Goal: Navigation & Orientation: Find specific page/section

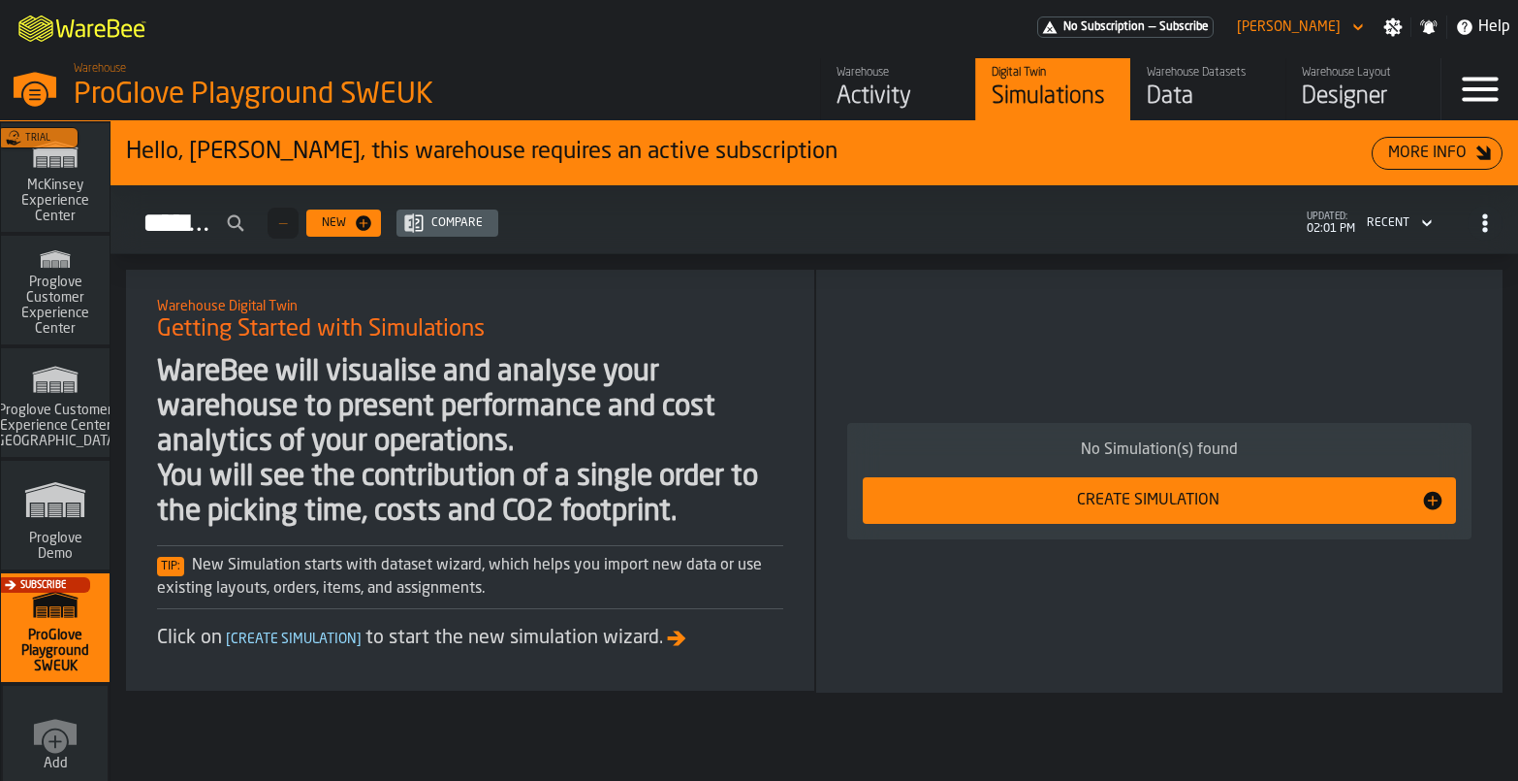
click at [47, 208] on div "Trial" at bounding box center [51, 183] width 109 height 112
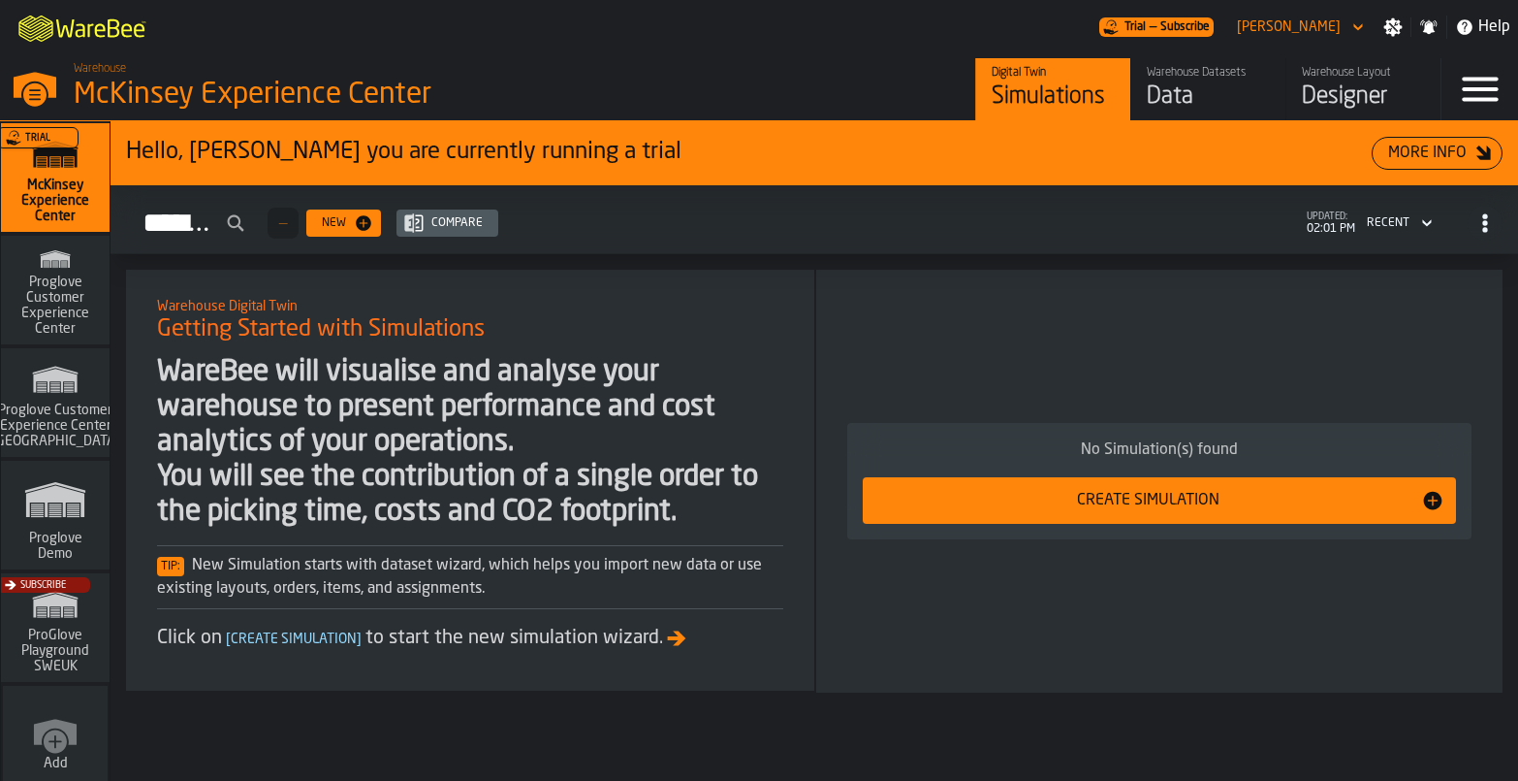
click at [1149, 96] on div "Data" at bounding box center [1208, 96] width 123 height 31
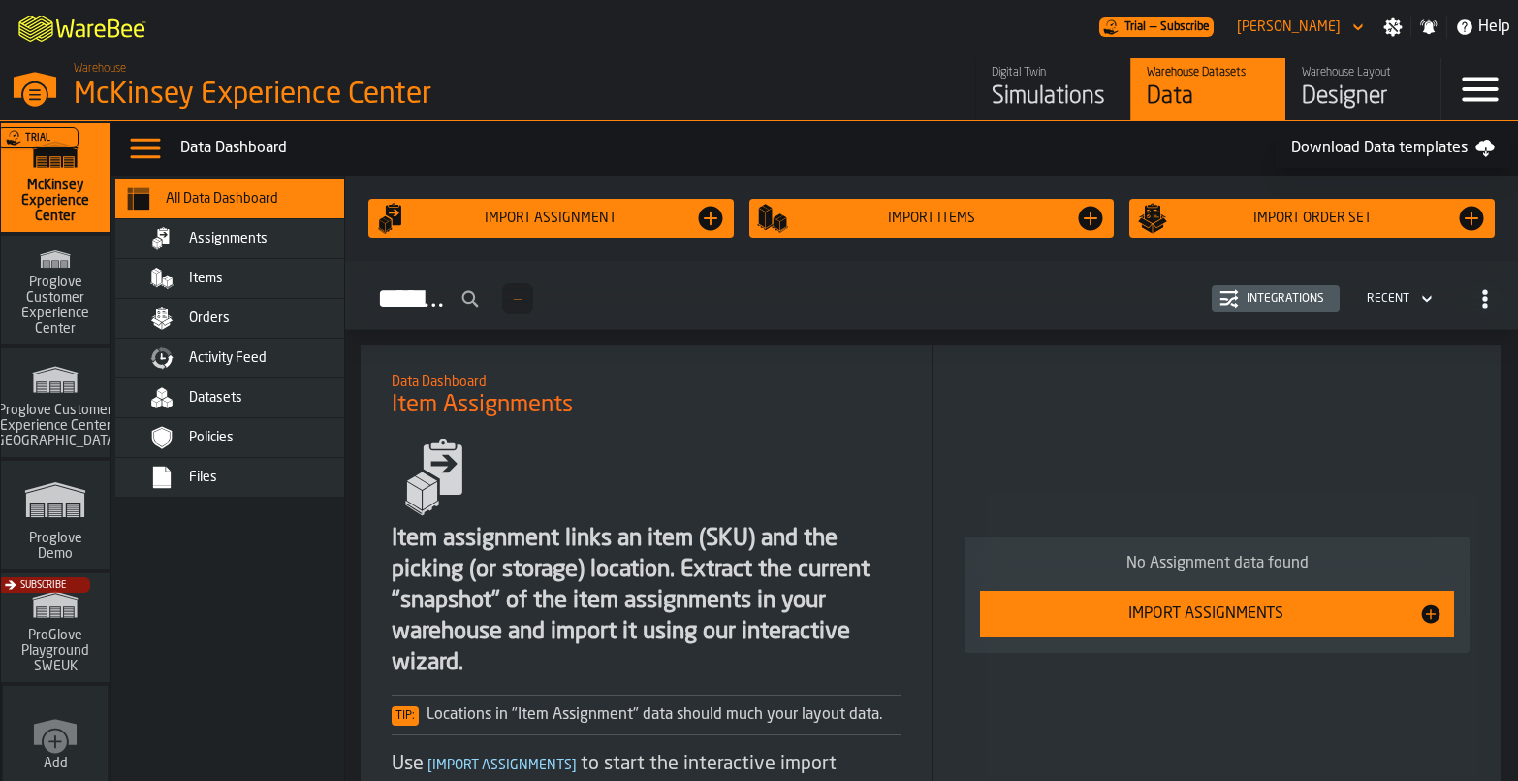
click at [864, 313] on div "Assignments — Integrations Recent" at bounding box center [932, 298] width 1142 height 45
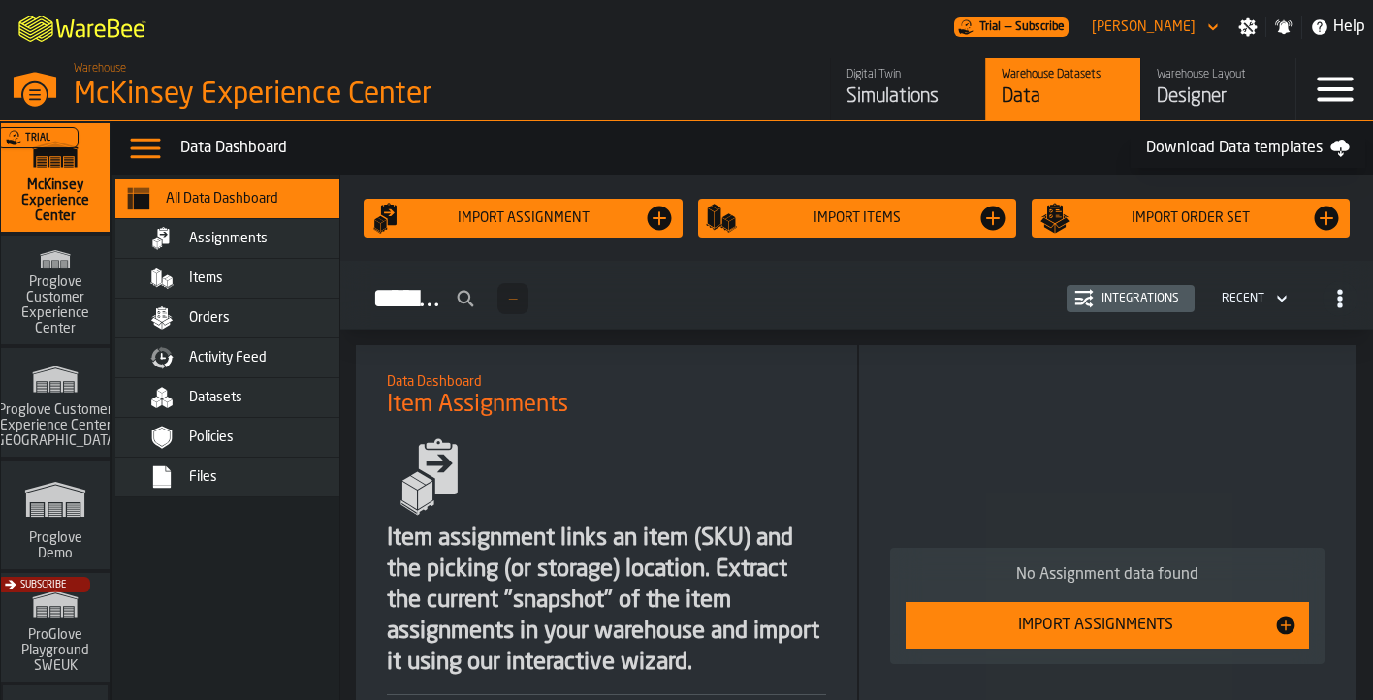
click at [1154, 116] on link "Warehouse Layout Designer" at bounding box center [1217, 89] width 155 height 62
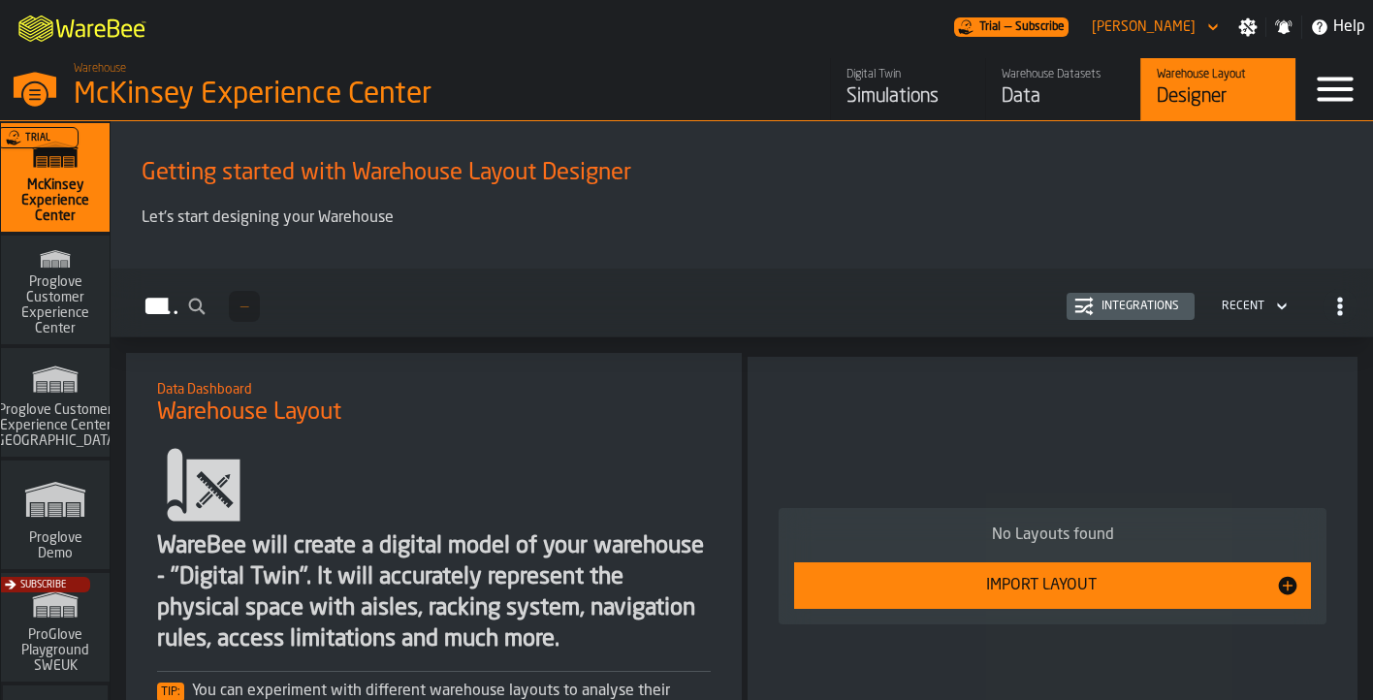
click at [60, 525] on icon "link-to-/wh/i/e36b03eb-bea5-40ab-83a2-6422b9ded721/simulations" at bounding box center [55, 499] width 93 height 62
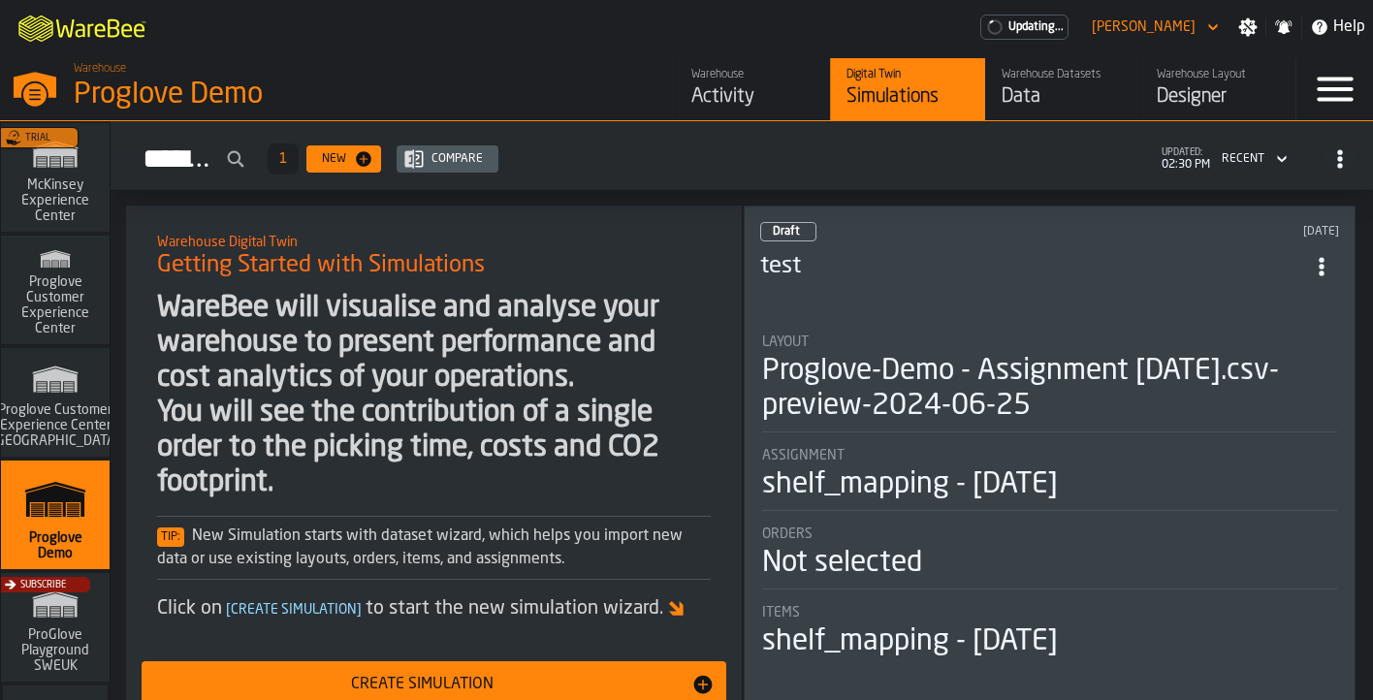
click at [1167, 112] on link "Warehouse Layout Designer" at bounding box center [1217, 89] width 155 height 62
